Goal: Book appointment/travel/reservation

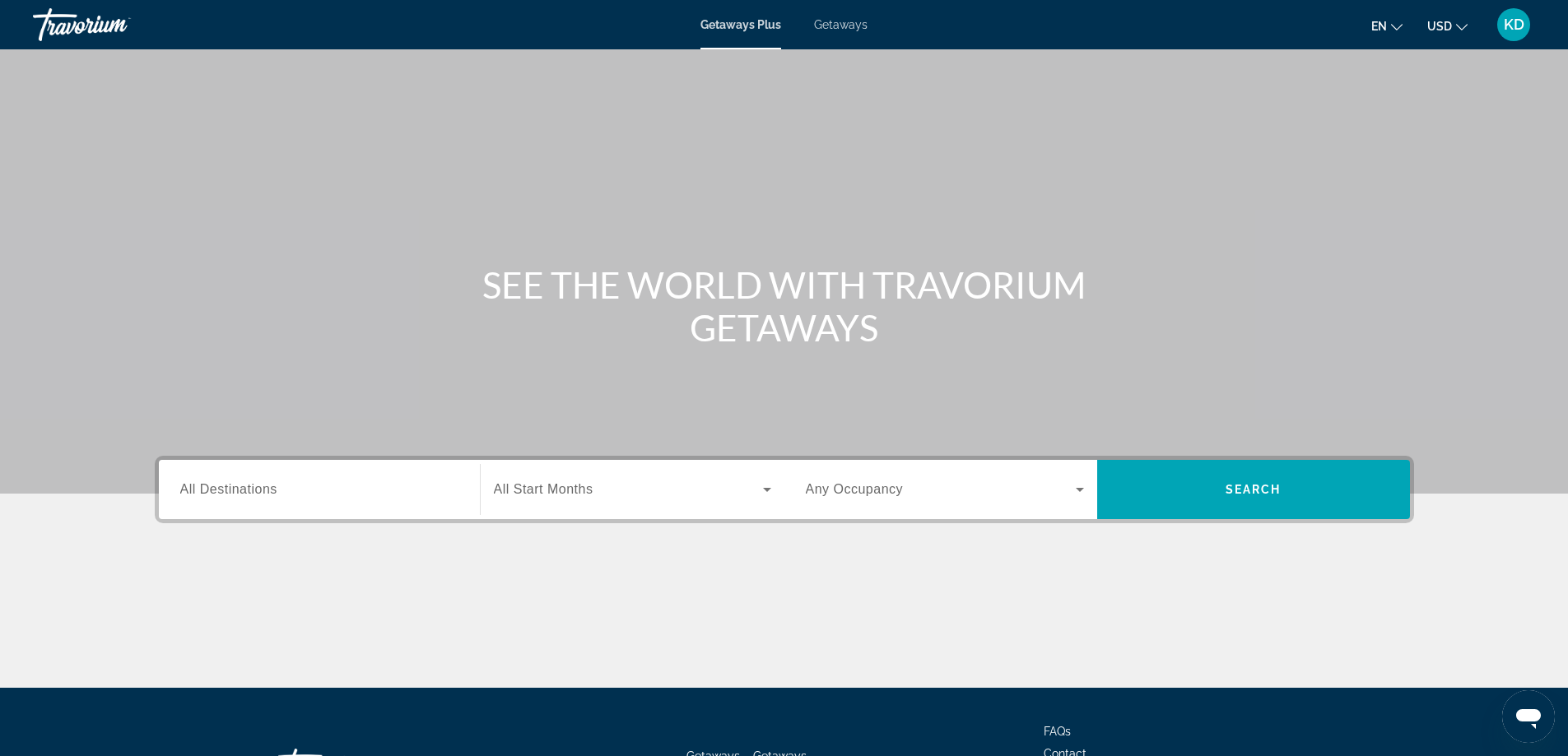
click at [295, 492] on input "Destination All Destinations" at bounding box center [318, 490] width 278 height 20
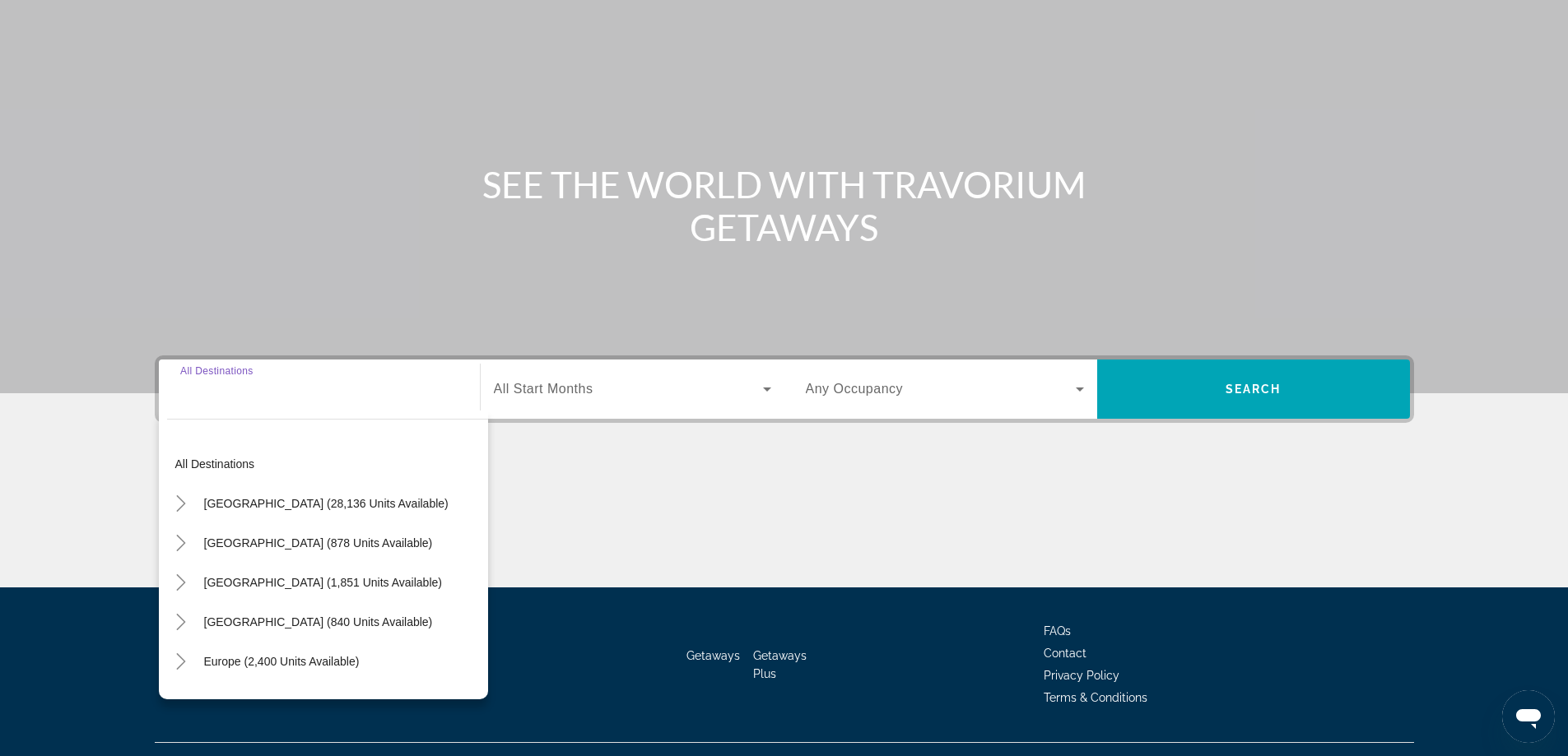
scroll to position [133, 0]
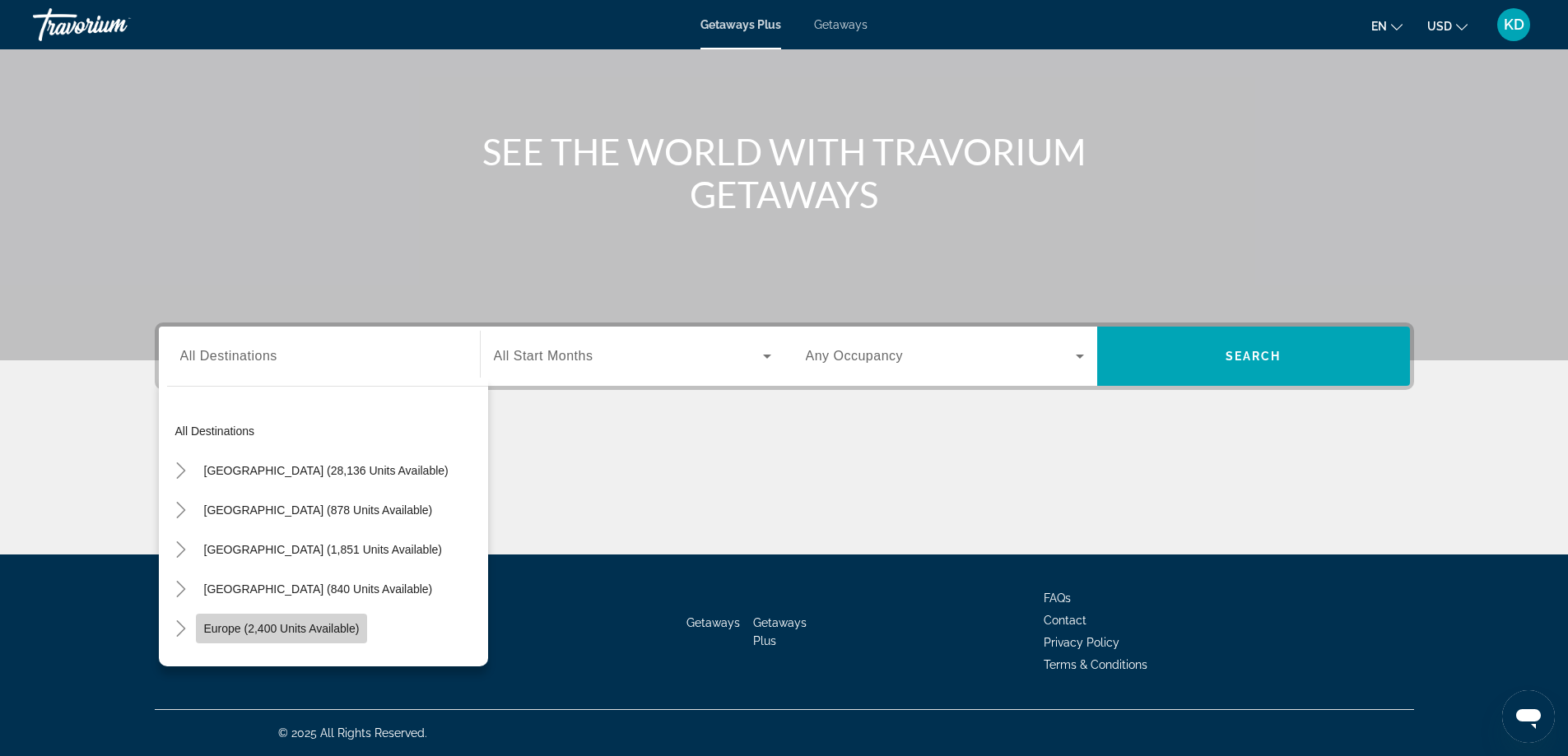
click at [265, 621] on span "Search widget" at bounding box center [282, 628] width 172 height 40
type input "**********"
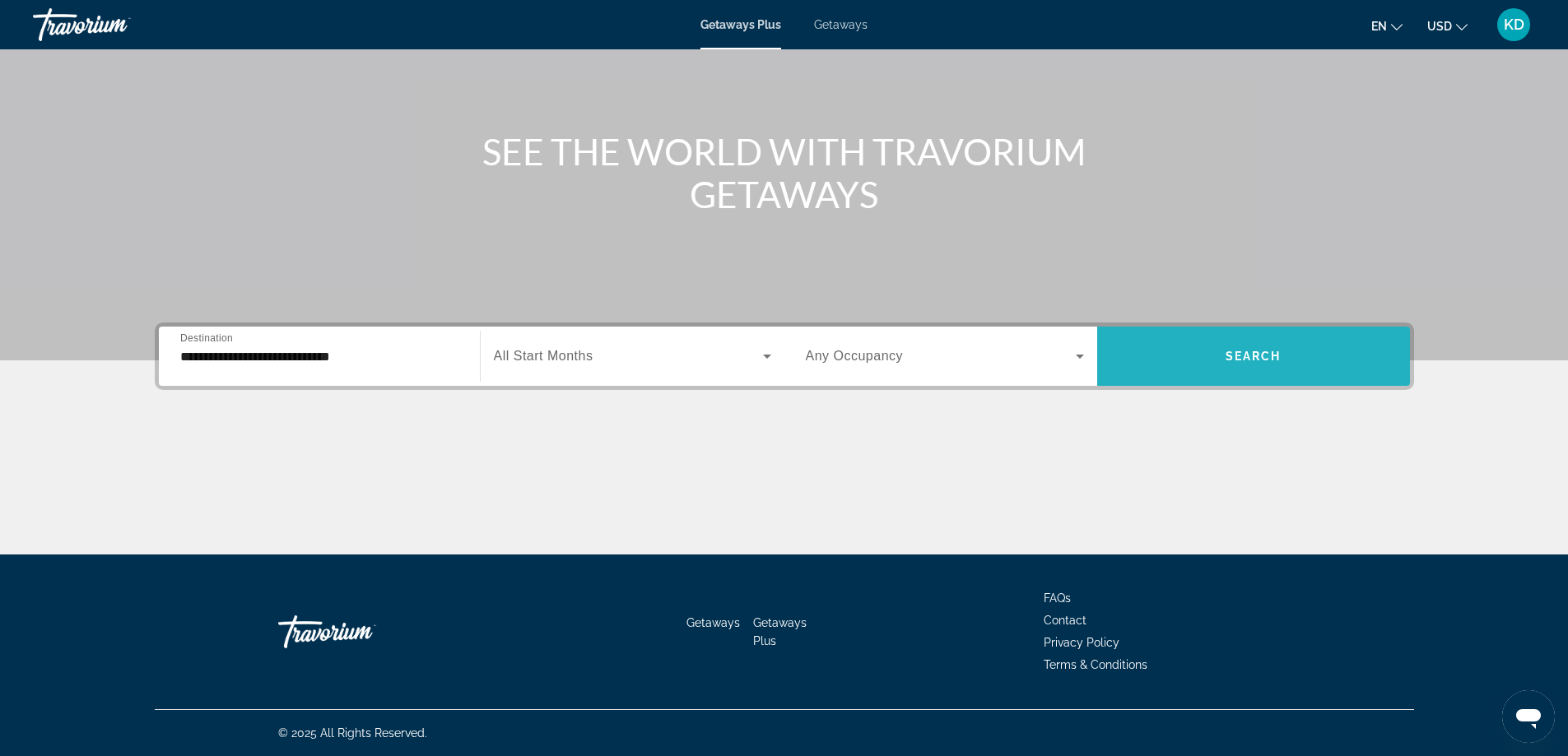
click at [1281, 340] on span "Search widget" at bounding box center [1254, 356] width 313 height 40
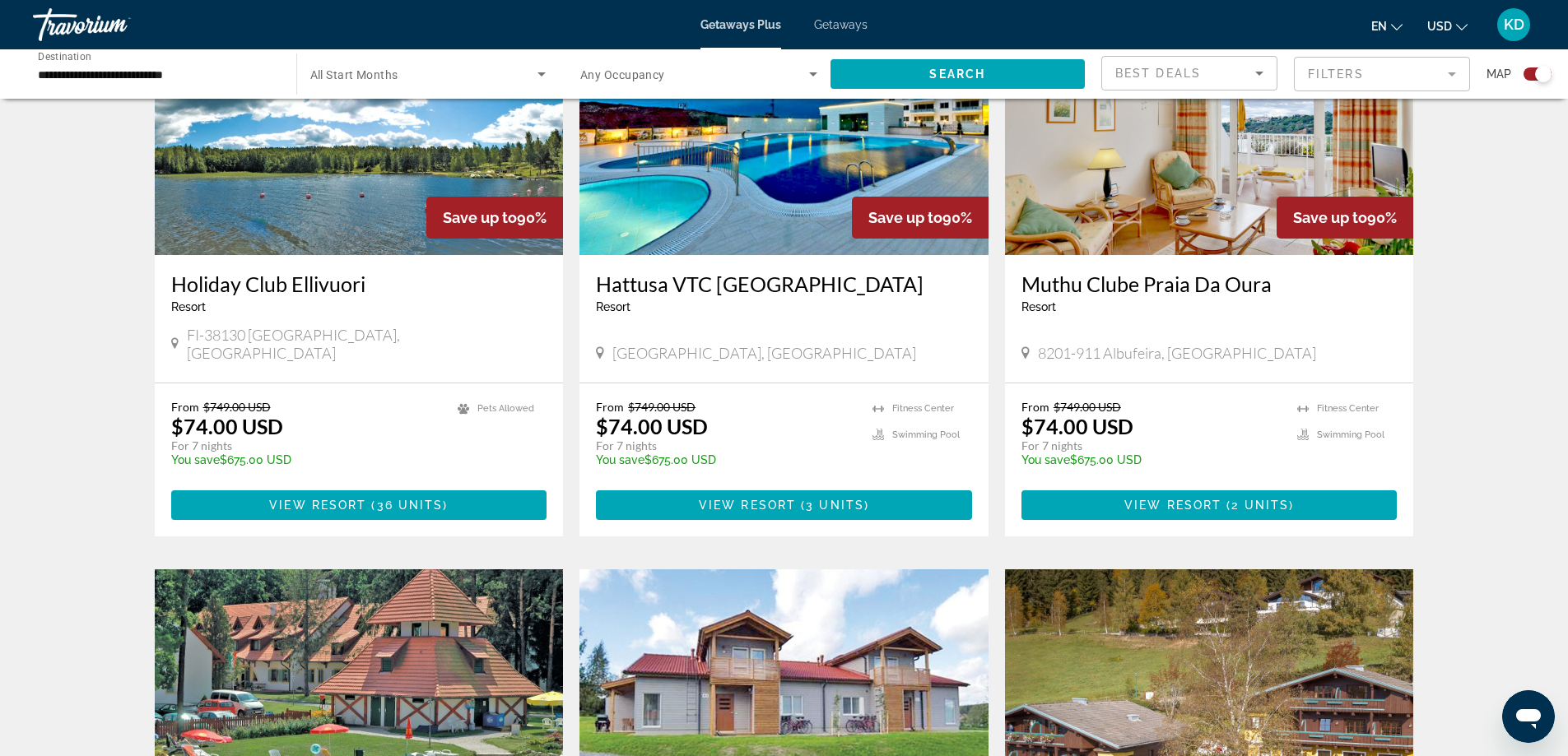
scroll to position [1317, 0]
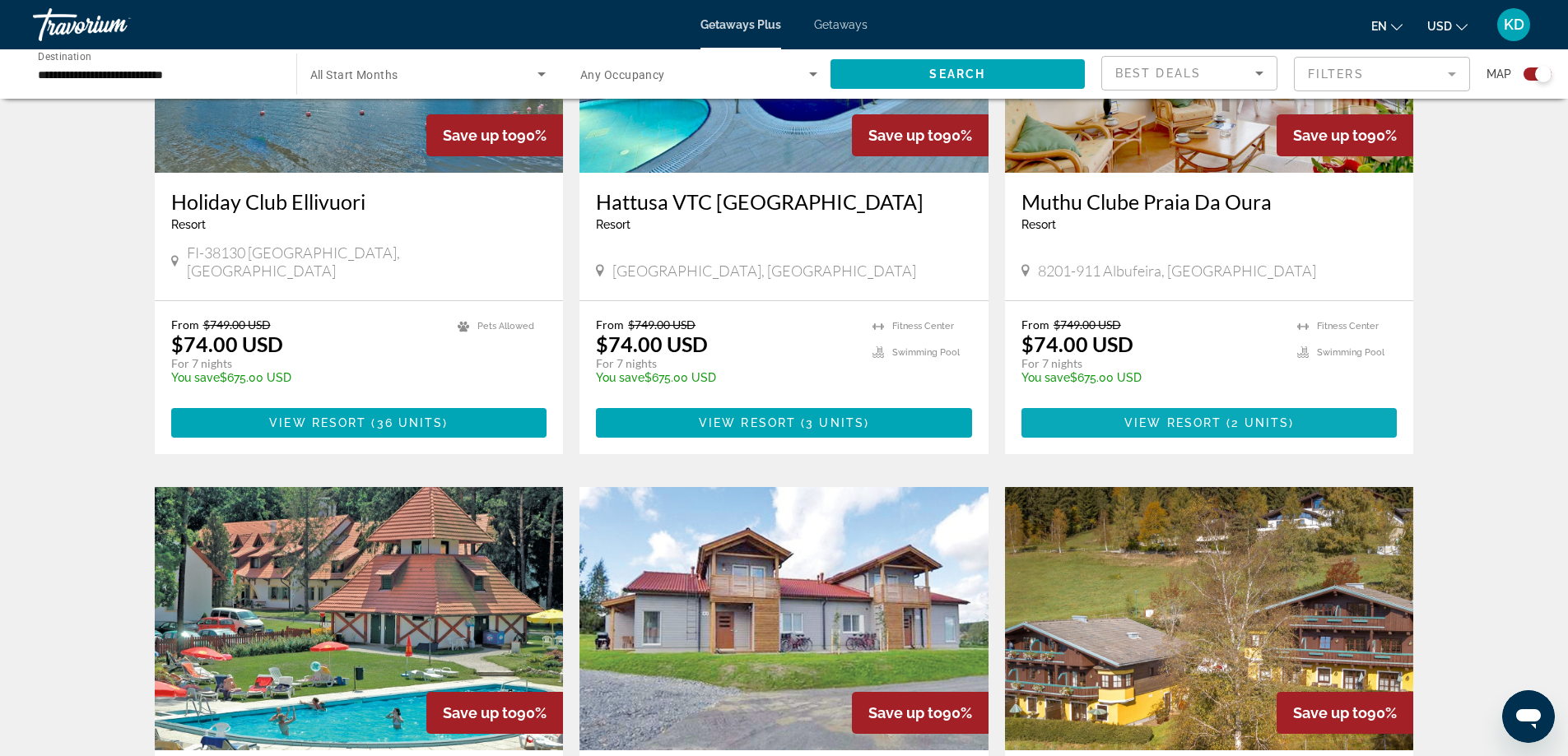
click at [1213, 416] on span "View Resort" at bounding box center [1173, 422] width 97 height 14
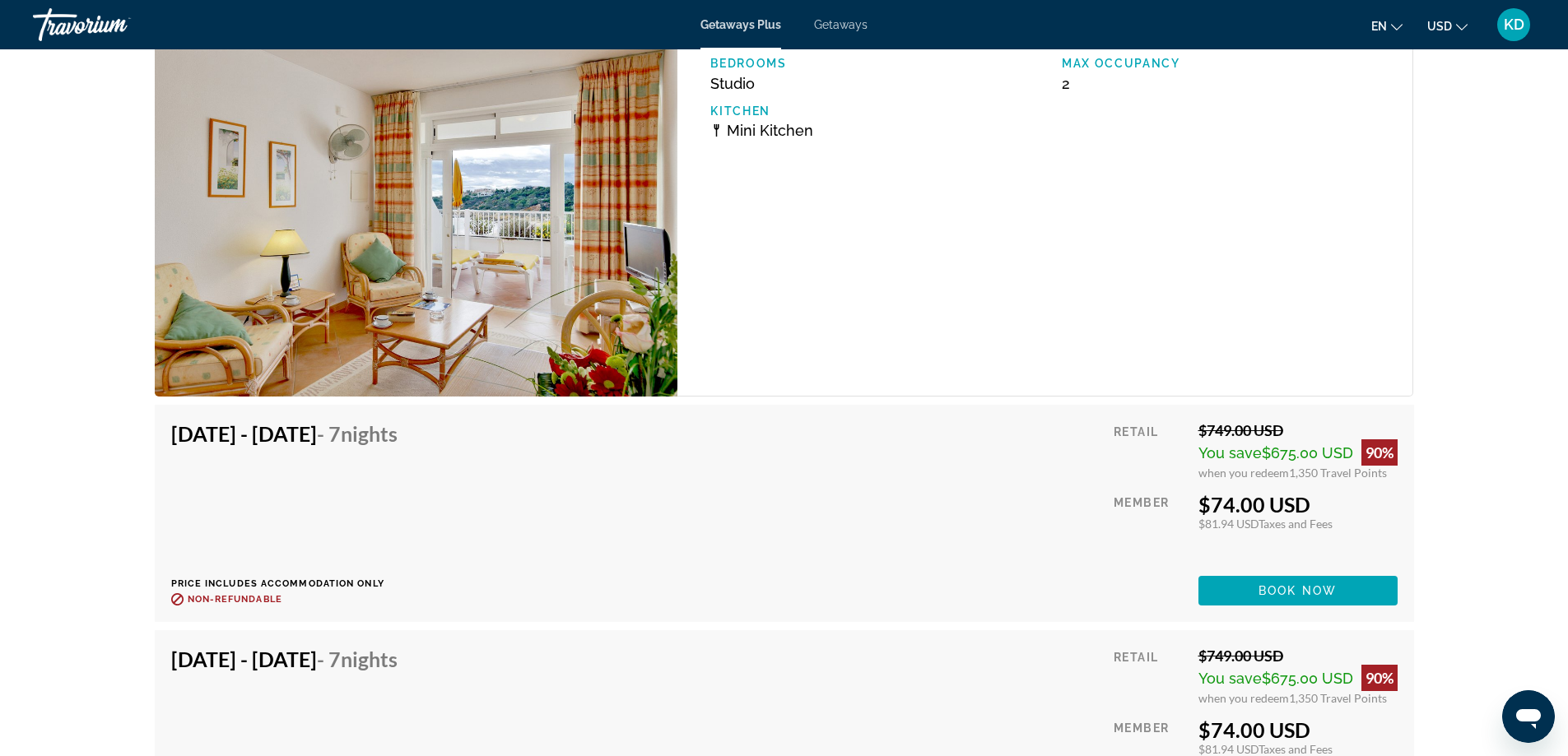
scroll to position [3126, 0]
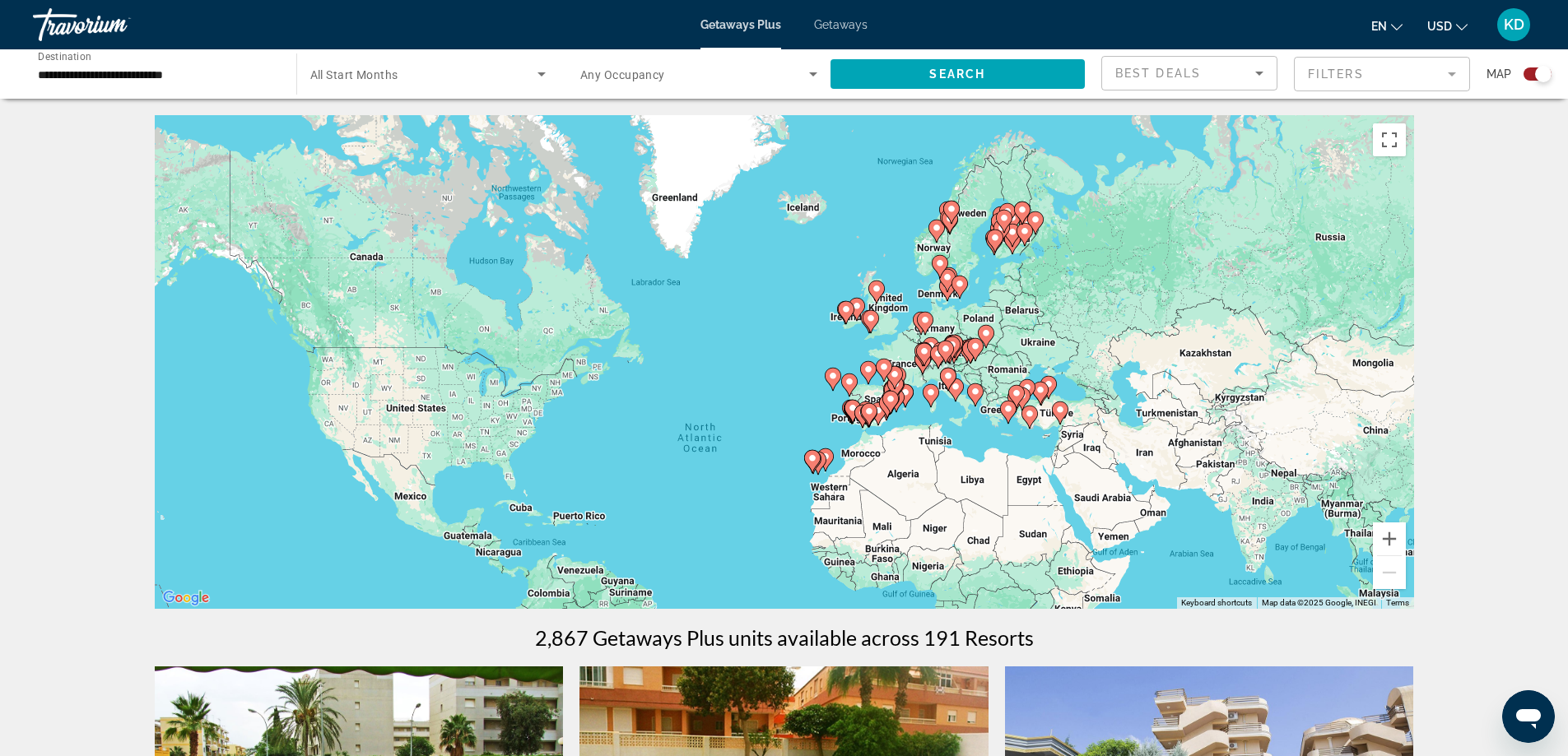
drag, startPoint x: 1034, startPoint y: 185, endPoint x: 1004, endPoint y: 285, distance: 104.4
click at [1004, 285] on div "To activate drag with keyboard, press Alt + Enter. Once in keyboard drag state,…" at bounding box center [784, 362] width 1259 height 494
click at [948, 378] on image "Main content" at bounding box center [948, 375] width 10 height 10
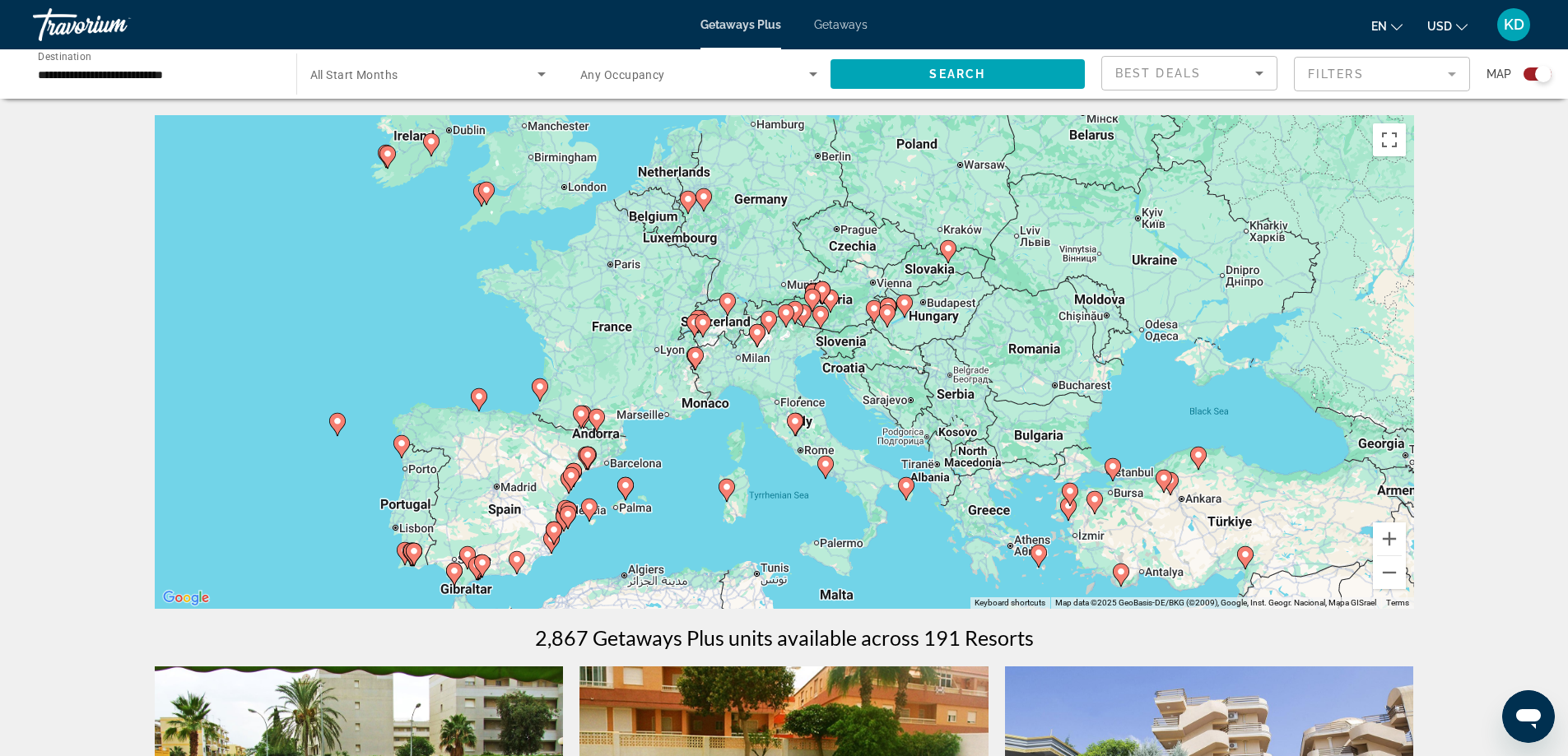
drag, startPoint x: 649, startPoint y: 215, endPoint x: 661, endPoint y: 297, distance: 82.9
click at [661, 297] on div "To activate drag with keyboard, press Alt + Enter. Once in keyboard drag state,…" at bounding box center [784, 362] width 1259 height 494
click at [72, 29] on div "Travorium" at bounding box center [115, 24] width 165 height 43
